Goal: Information Seeking & Learning: Learn about a topic

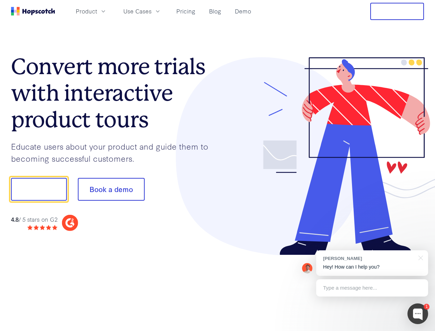
click at [218, 165] on div at bounding box center [321, 156] width 207 height 198
click at [97, 11] on span "Product" at bounding box center [86, 11] width 21 height 9
click at [152, 11] on span "Use Cases" at bounding box center [137, 11] width 28 height 9
click at [397, 11] on button "Free Trial" at bounding box center [397, 11] width 54 height 17
click at [39, 189] on button "Show me!" at bounding box center [39, 189] width 56 height 23
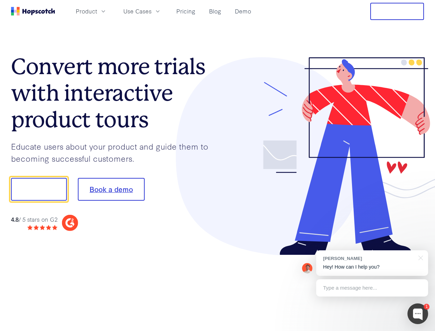
click at [111, 189] on button "Book a demo" at bounding box center [111, 189] width 67 height 23
click at [418, 314] on div at bounding box center [418, 313] width 21 height 21
click at [372, 263] on div "[PERSON_NAME] Hey! How can I help you?" at bounding box center [372, 262] width 112 height 25
click at [420, 257] on div at bounding box center [363, 188] width 129 height 230
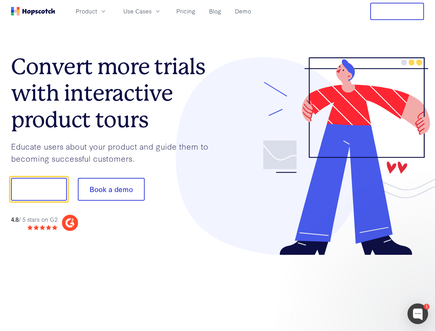
click at [372, 288] on div at bounding box center [363, 234] width 129 height 137
